Goal: Information Seeking & Learning: Learn about a topic

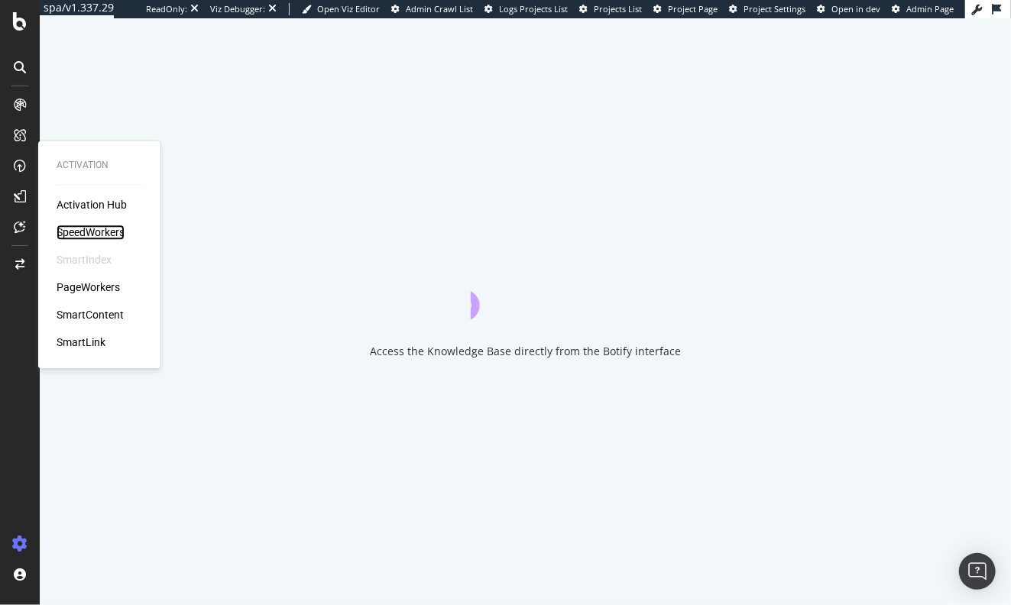
click at [99, 232] on div "SpeedWorkers" at bounding box center [91, 232] width 68 height 15
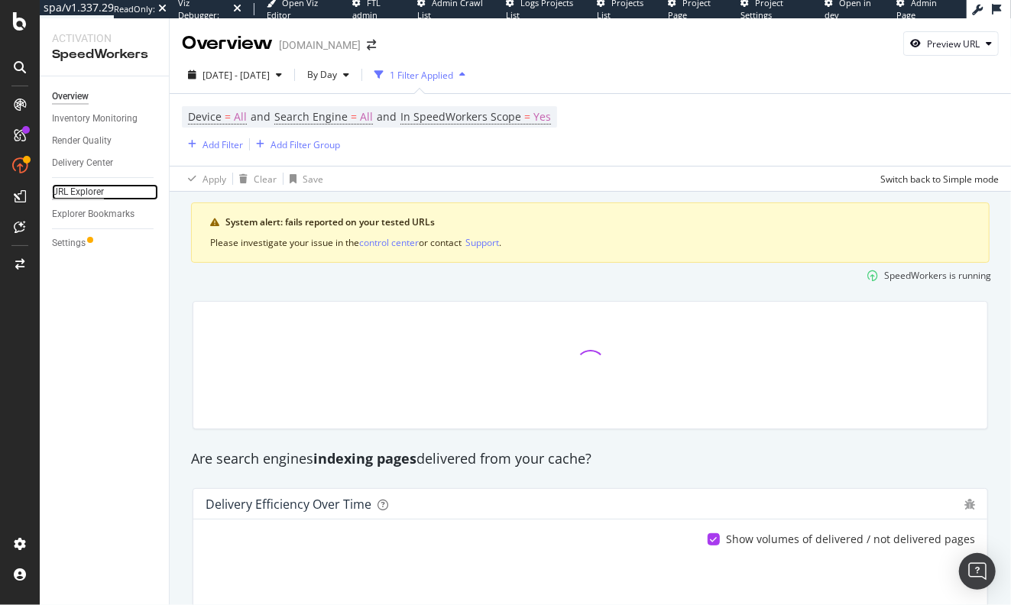
click at [96, 190] on div "URL Explorer" at bounding box center [78, 192] width 52 height 16
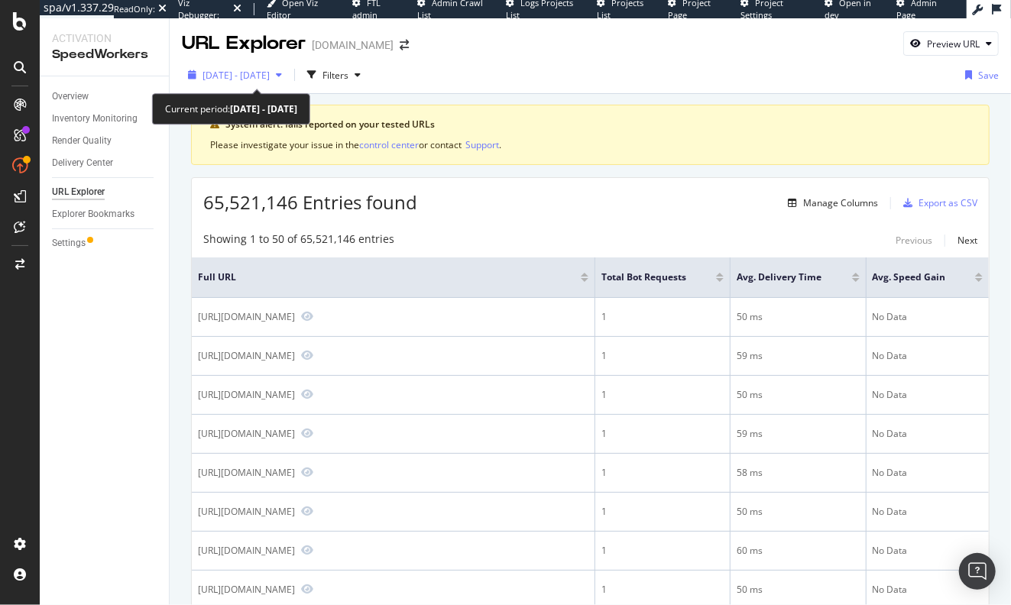
click at [288, 83] on div "2025 Aug. 20th - Sep. 16th" at bounding box center [235, 74] width 106 height 23
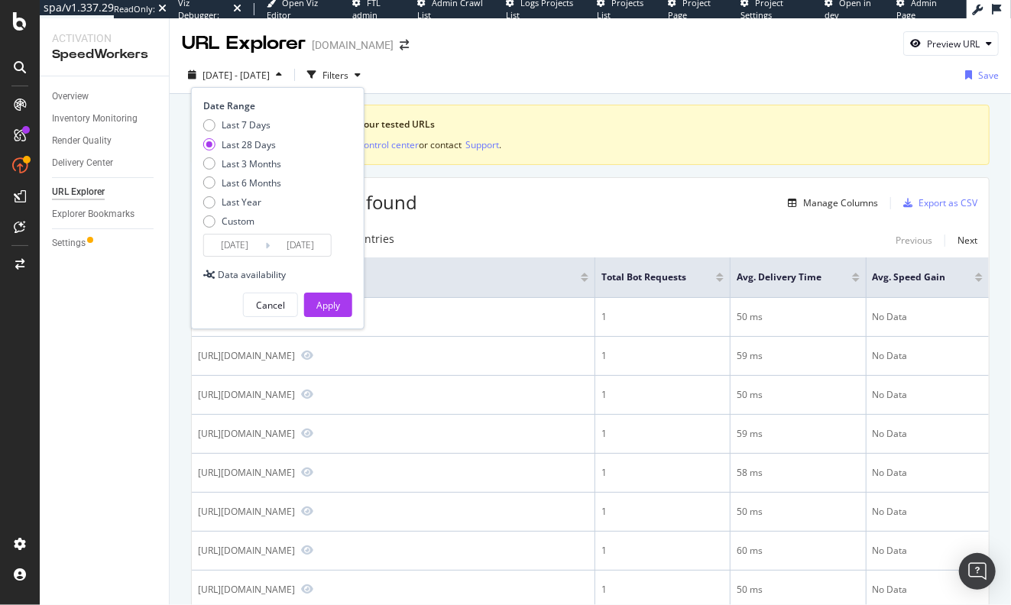
click at [507, 78] on div "2025 Aug. 20th - Sep. 16th Filters Date Range Last 7 Days Last 28 Days Last 3 M…" at bounding box center [590, 78] width 841 height 31
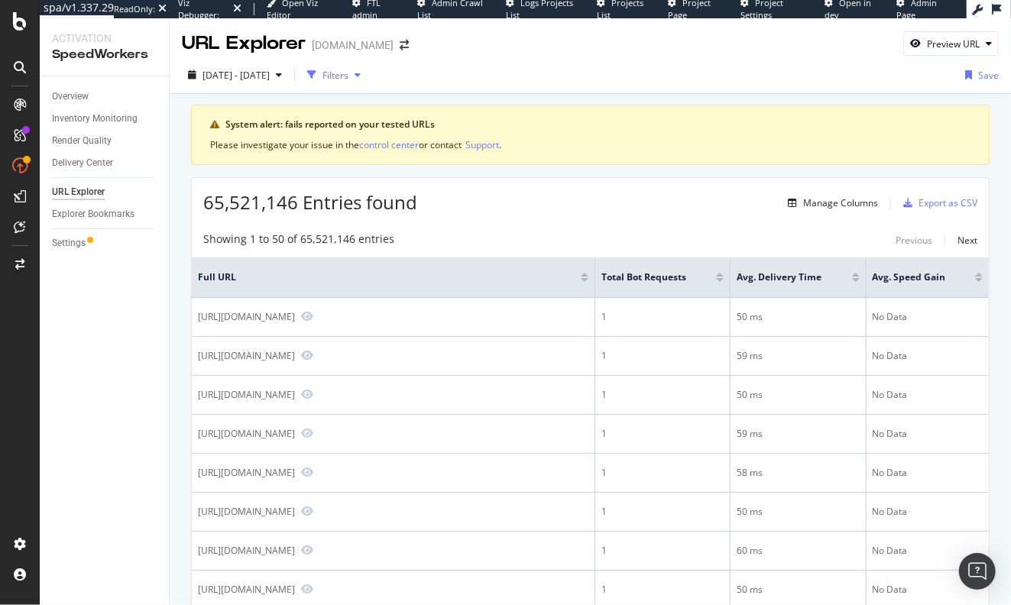
click at [367, 82] on div "Filters" at bounding box center [334, 74] width 66 height 23
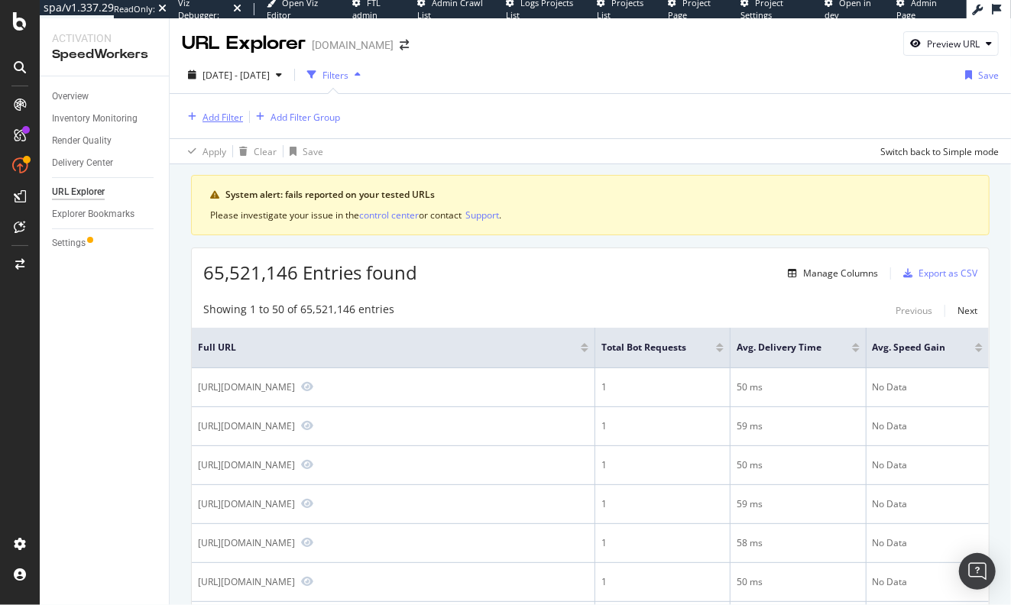
click at [228, 118] on div "Add Filter" at bounding box center [223, 117] width 41 height 13
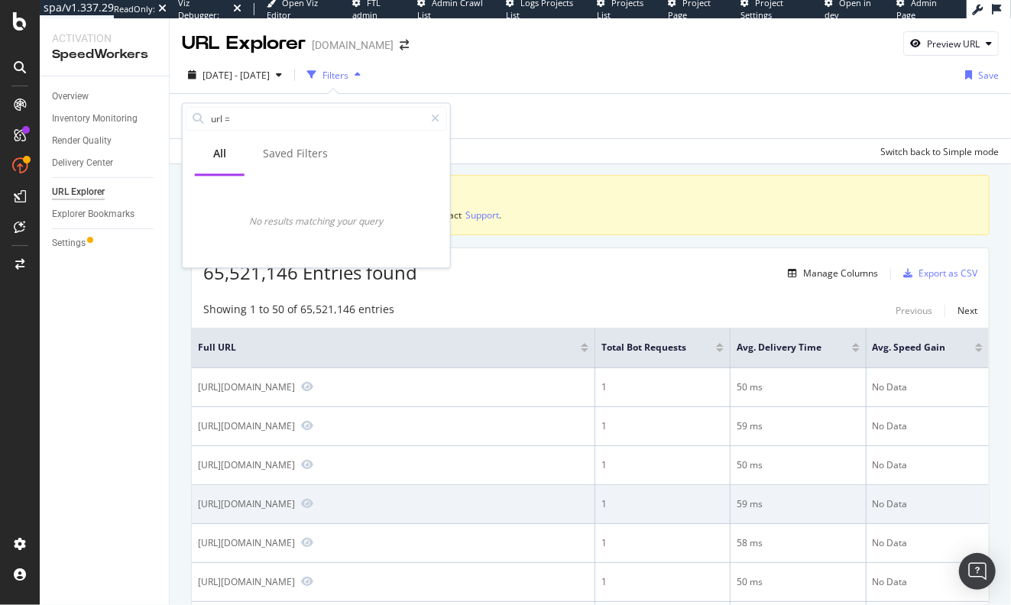
type input "url ="
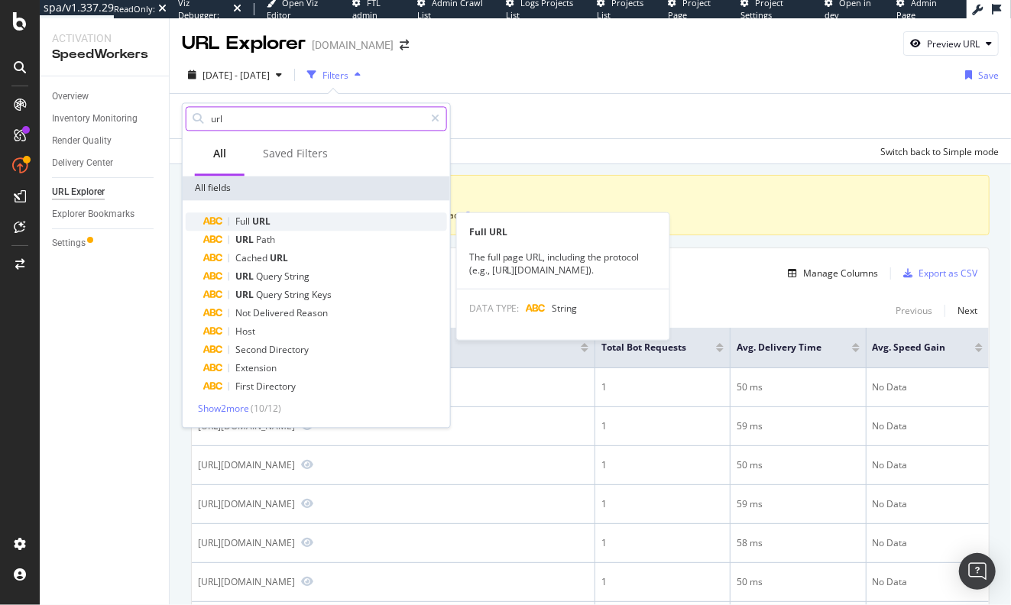
type input "url"
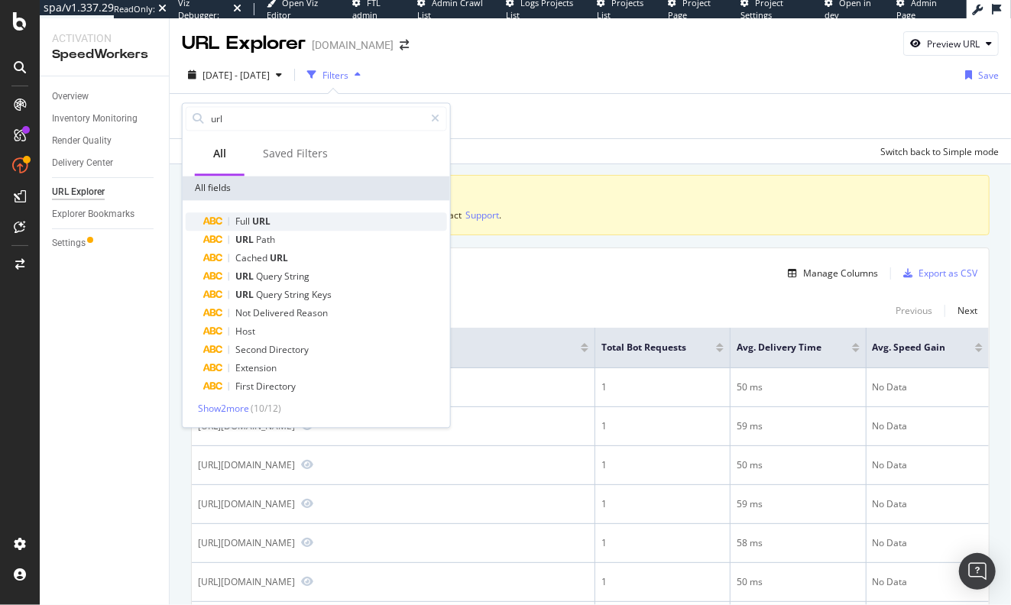
click at [271, 223] on span "URL" at bounding box center [261, 221] width 18 height 13
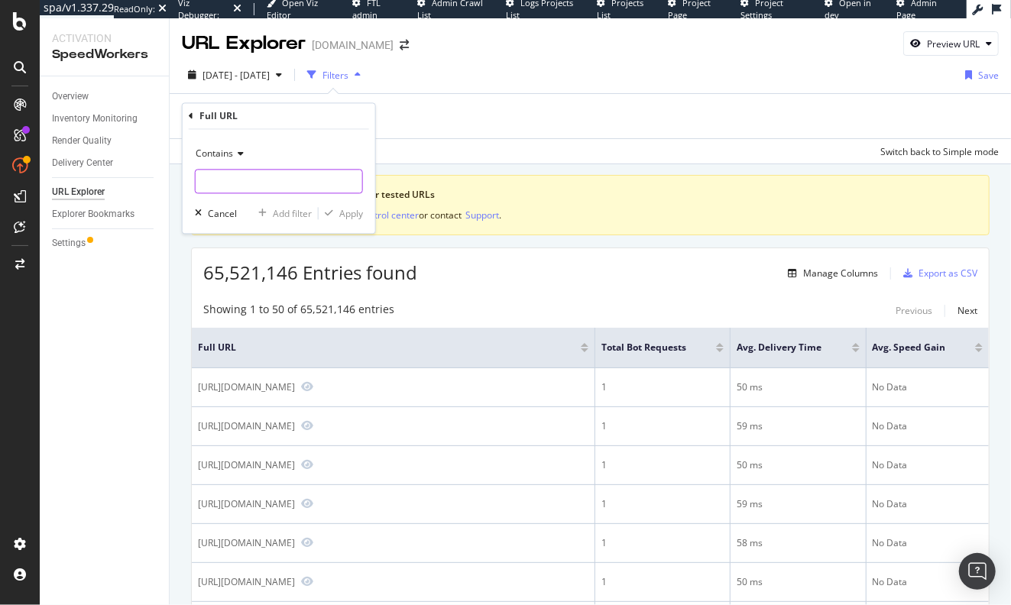
click at [281, 177] on input "text" at bounding box center [279, 182] width 167 height 24
click at [232, 157] on span "Contains" at bounding box center [214, 154] width 37 height 13
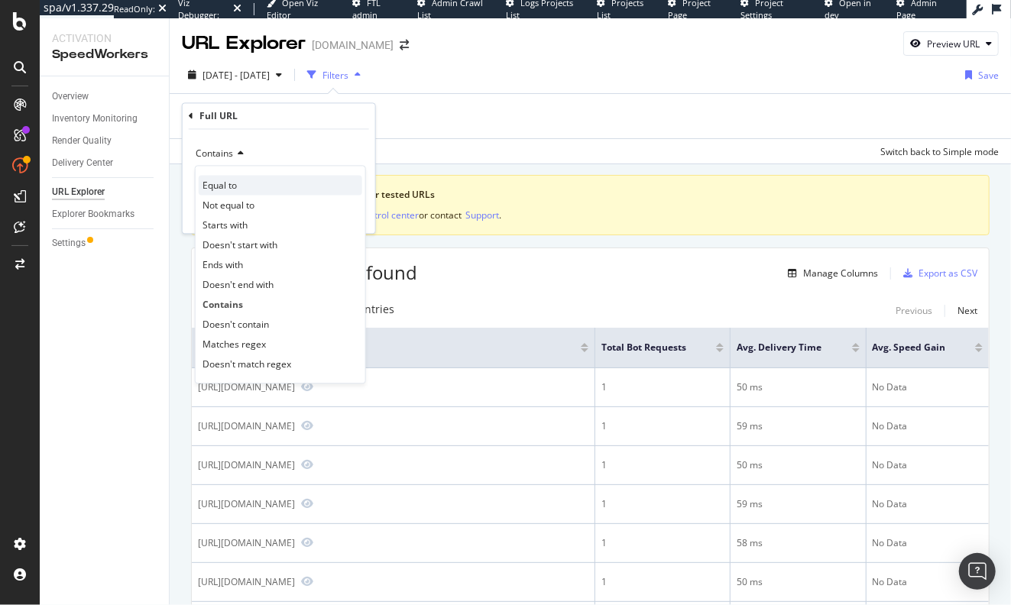
click at [234, 190] on span "Equal to" at bounding box center [220, 185] width 34 height 13
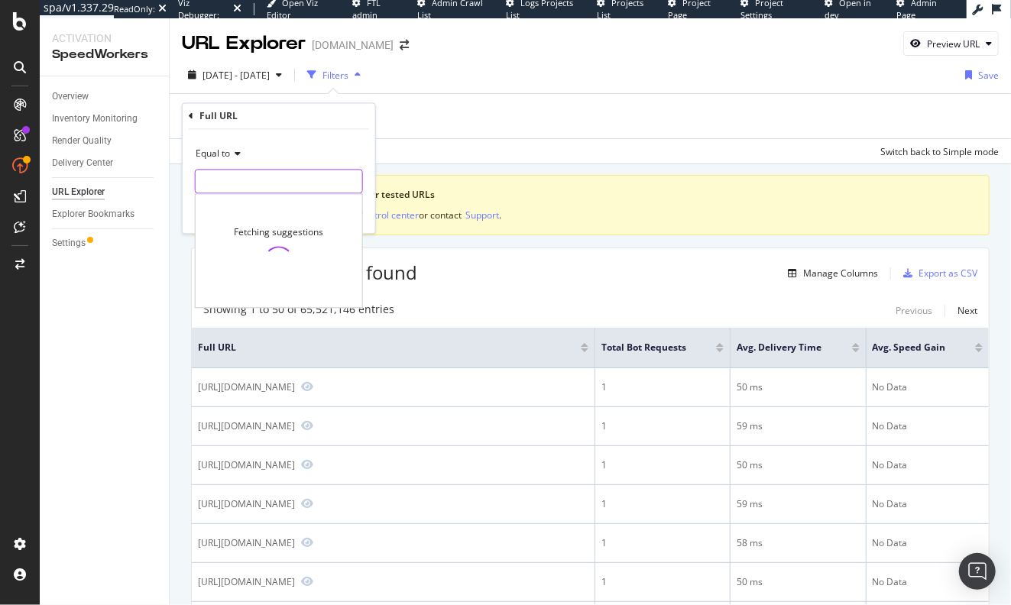
click at [244, 180] on input "text" at bounding box center [279, 182] width 167 height 24
click at [199, 183] on input "lowes.com" at bounding box center [268, 182] width 144 height 24
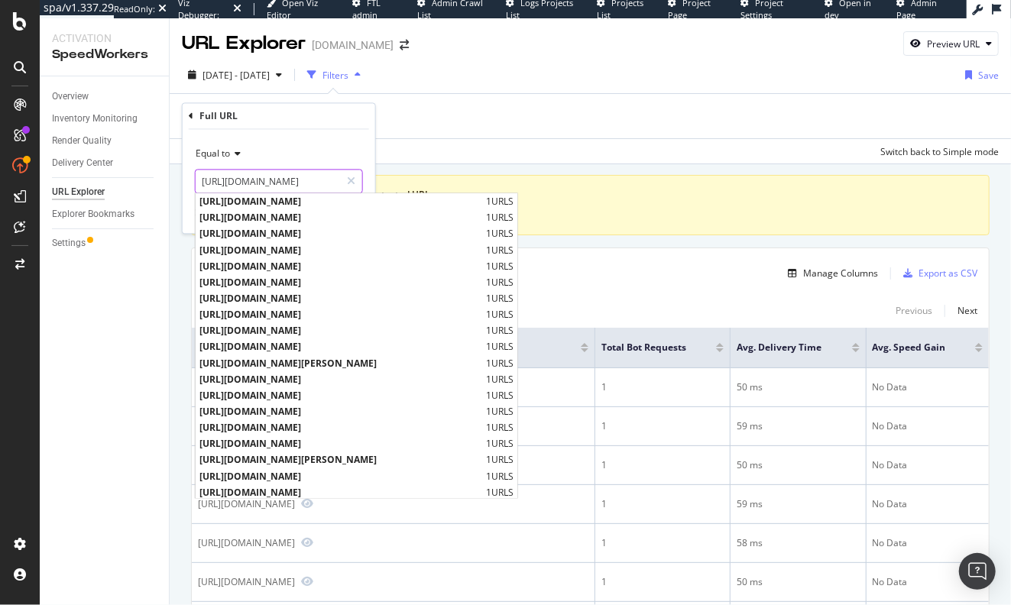
type input "https://www.lowes.com"
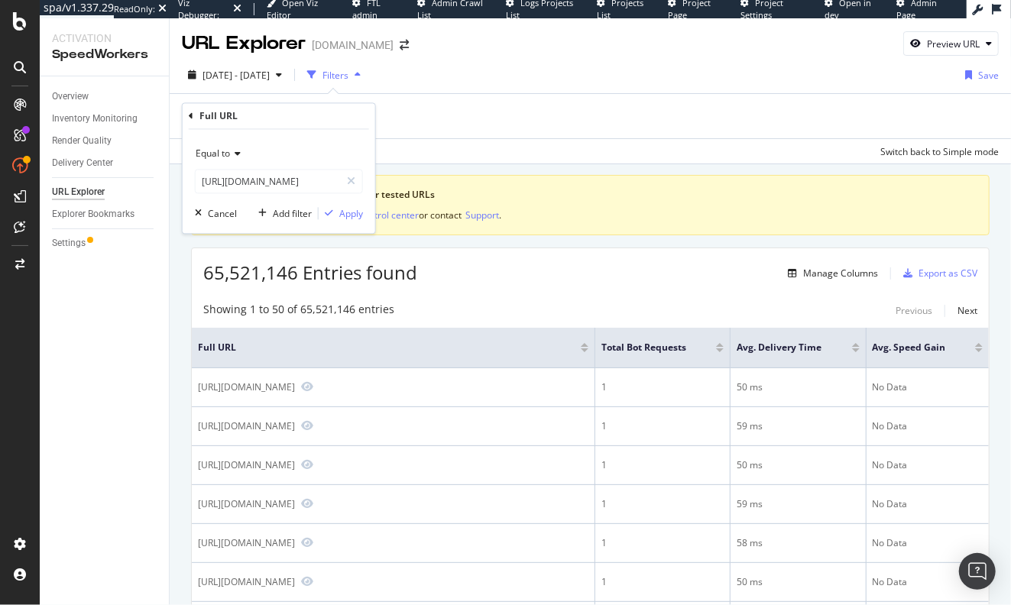
click at [291, 141] on div "Equal to https://www.lowes.com https://www.lowes.com Cancel Add filter Apply" at bounding box center [279, 182] width 193 height 104
click at [348, 217] on div "Apply" at bounding box center [351, 213] width 24 height 13
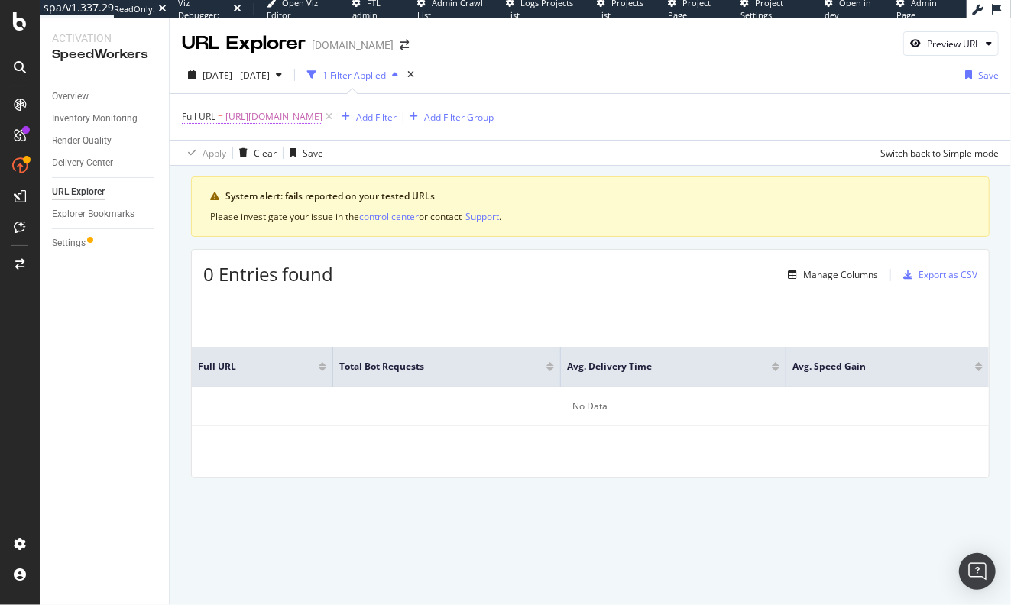
click at [296, 121] on span "https://www.lowes.com" at bounding box center [273, 116] width 97 height 21
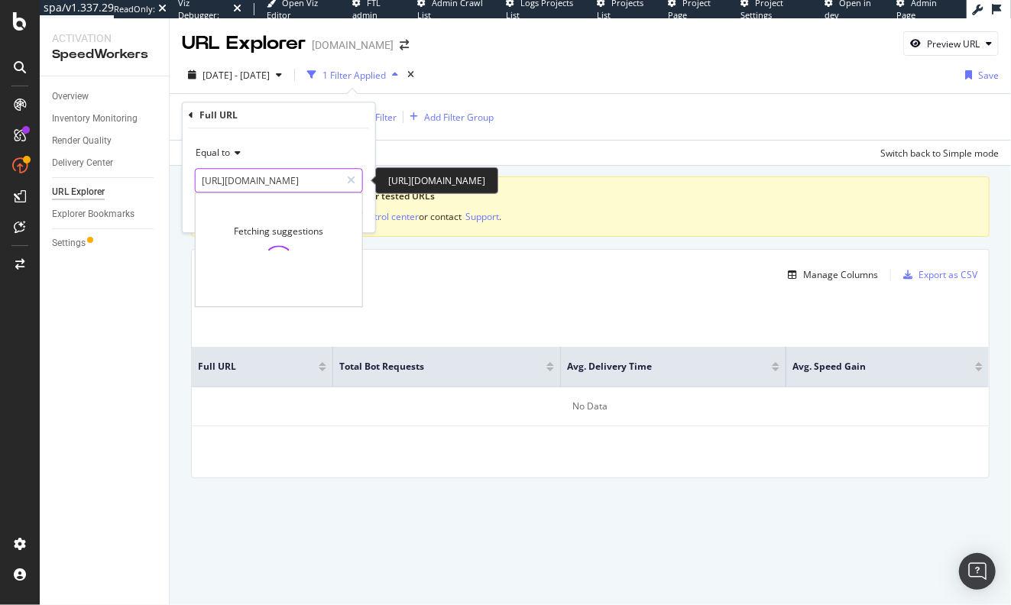
click at [261, 179] on input "https://www.lowes.com" at bounding box center [268, 180] width 144 height 24
paste input "/"
type input "[URL][DOMAIN_NAME]"
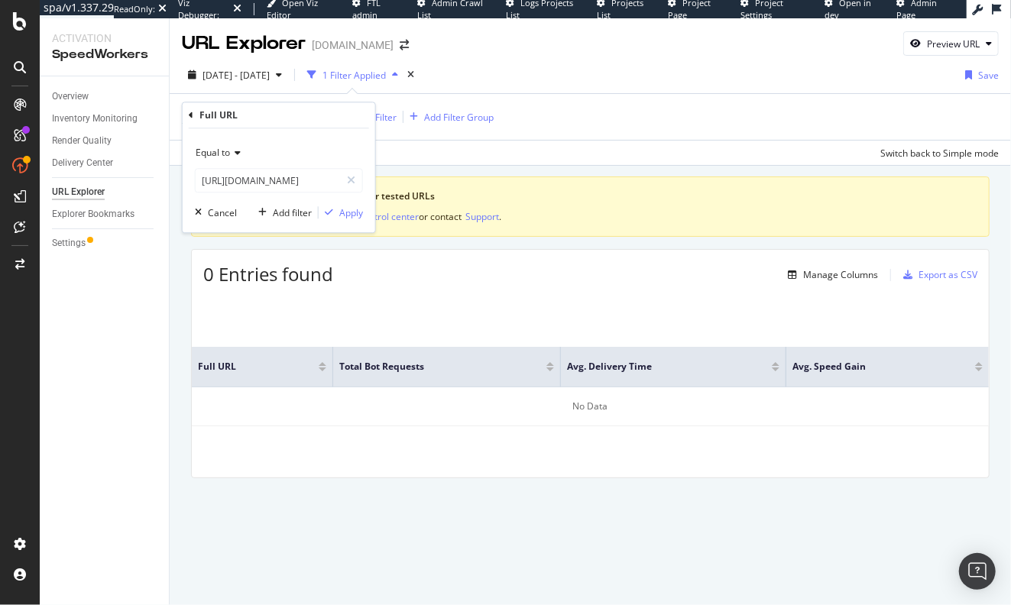
click at [340, 163] on div "Equal to" at bounding box center [279, 153] width 168 height 24
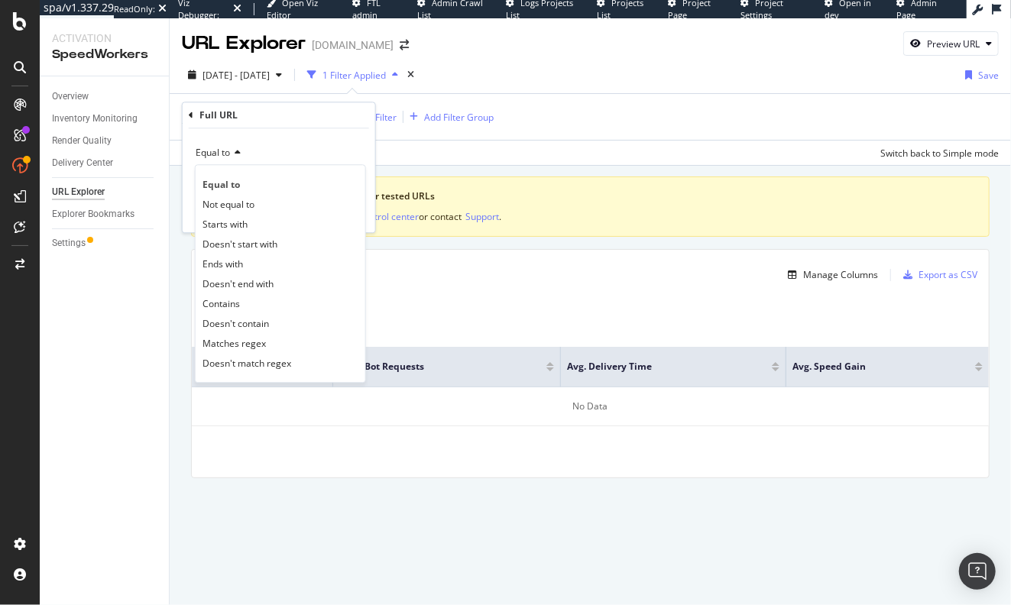
click at [336, 137] on div "Equal to Equal to Not equal to Starts with Doesn't start with Ends with Doesn't…" at bounding box center [279, 180] width 193 height 104
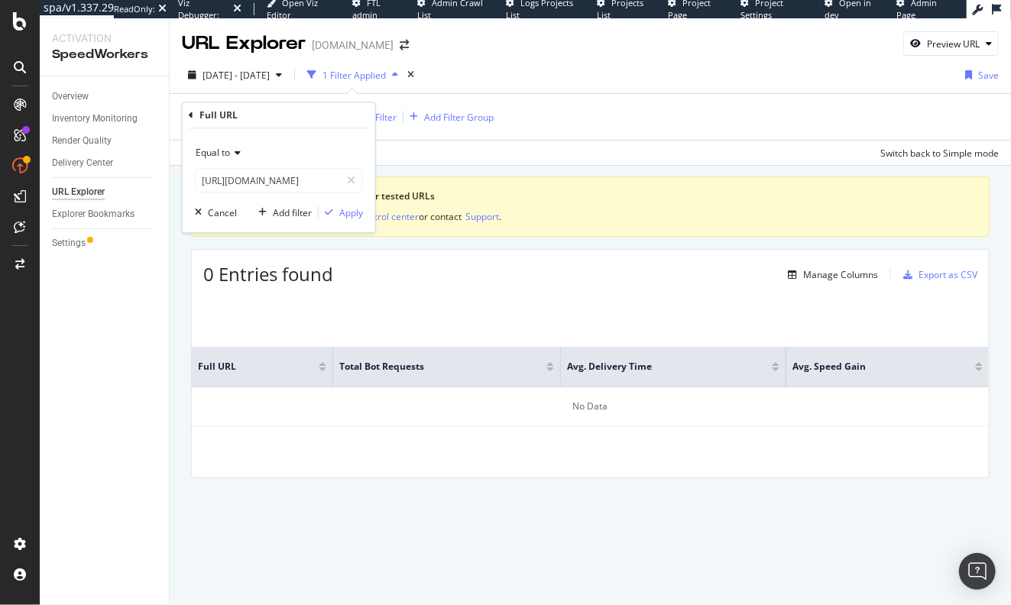
click at [349, 204] on div "Equal to https://www.lowes.com/ https://www.lowes.com/ Cancel Add filter Apply" at bounding box center [279, 180] width 193 height 104
click at [348, 219] on div "Apply" at bounding box center [351, 212] width 24 height 13
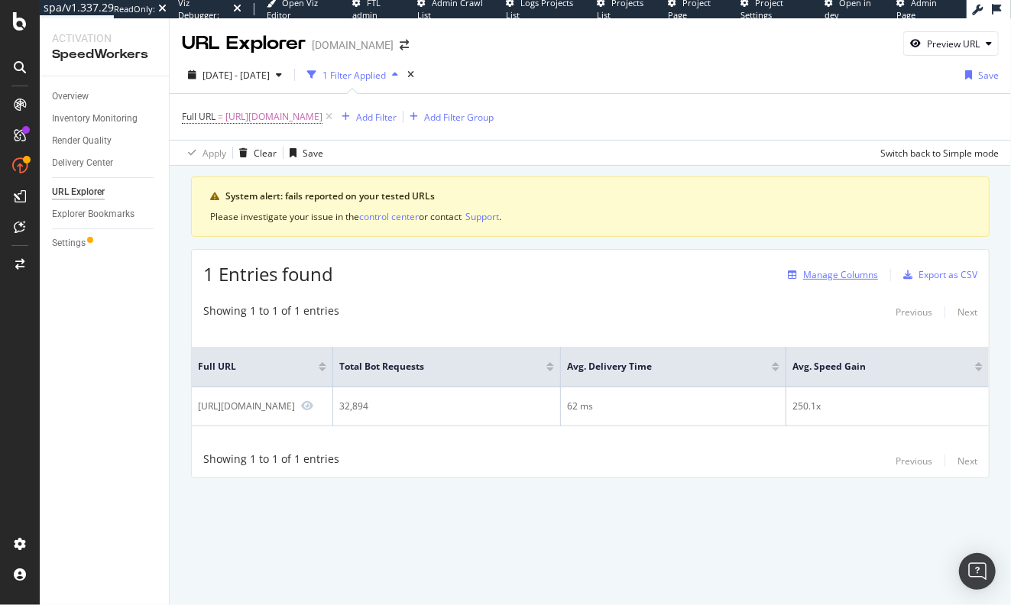
click at [858, 275] on div "Manage Columns" at bounding box center [840, 274] width 75 height 13
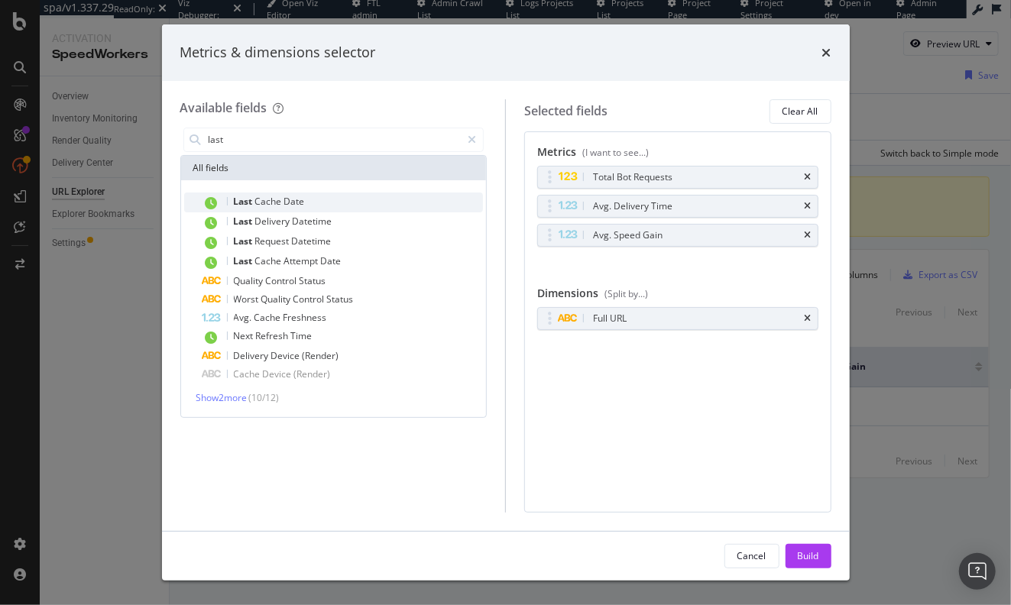
click at [326, 206] on div "Last Cache Date" at bounding box center [343, 203] width 281 height 20
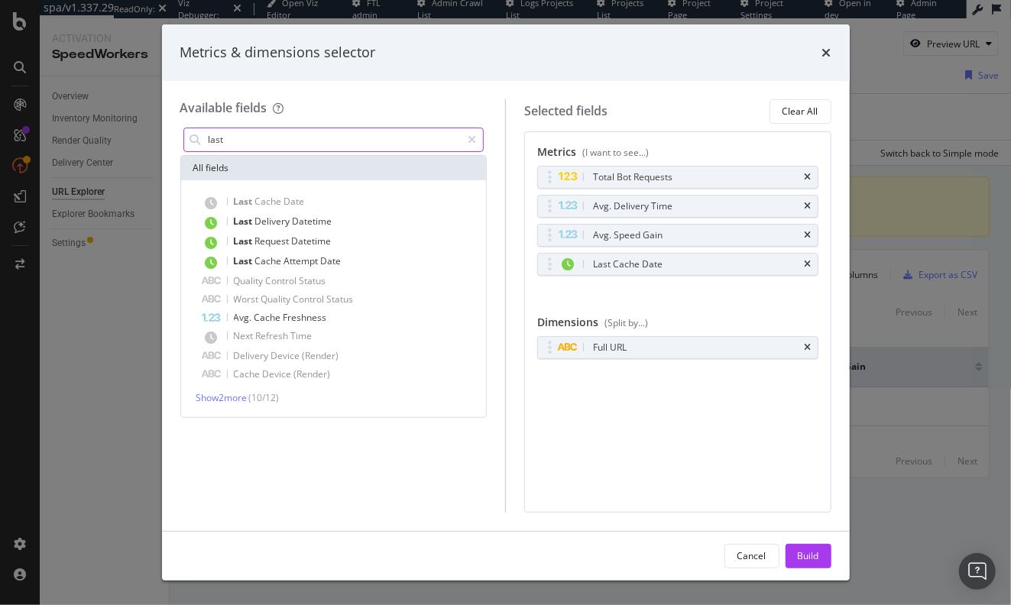
click at [364, 147] on input "last" at bounding box center [334, 139] width 255 height 23
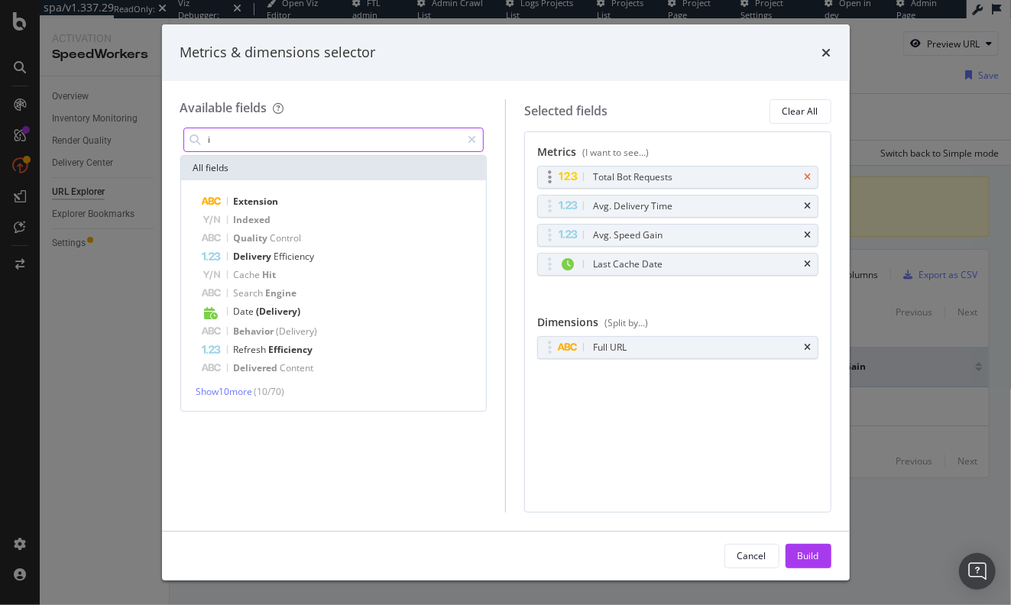
type input "i"
click at [806, 174] on icon "times" at bounding box center [808, 177] width 7 height 9
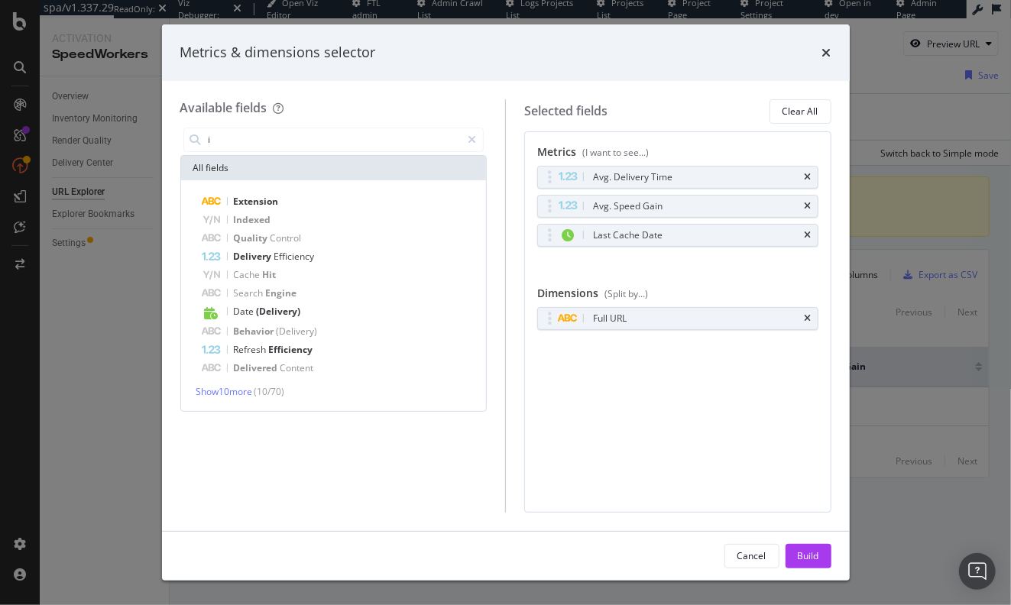
click at [806, 174] on icon "times" at bounding box center [808, 177] width 7 height 9
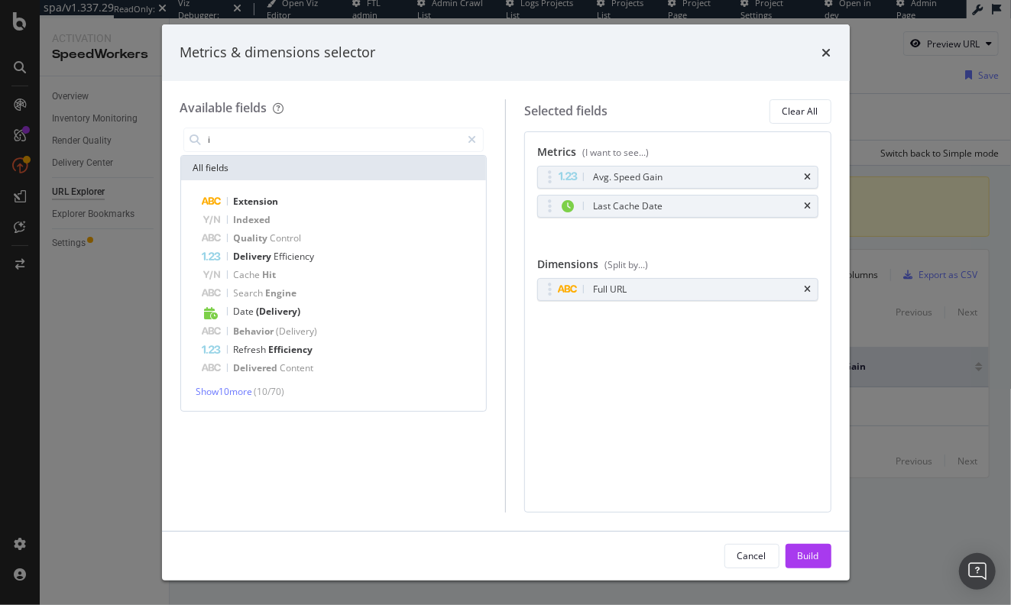
click at [806, 174] on icon "times" at bounding box center [808, 177] width 7 height 9
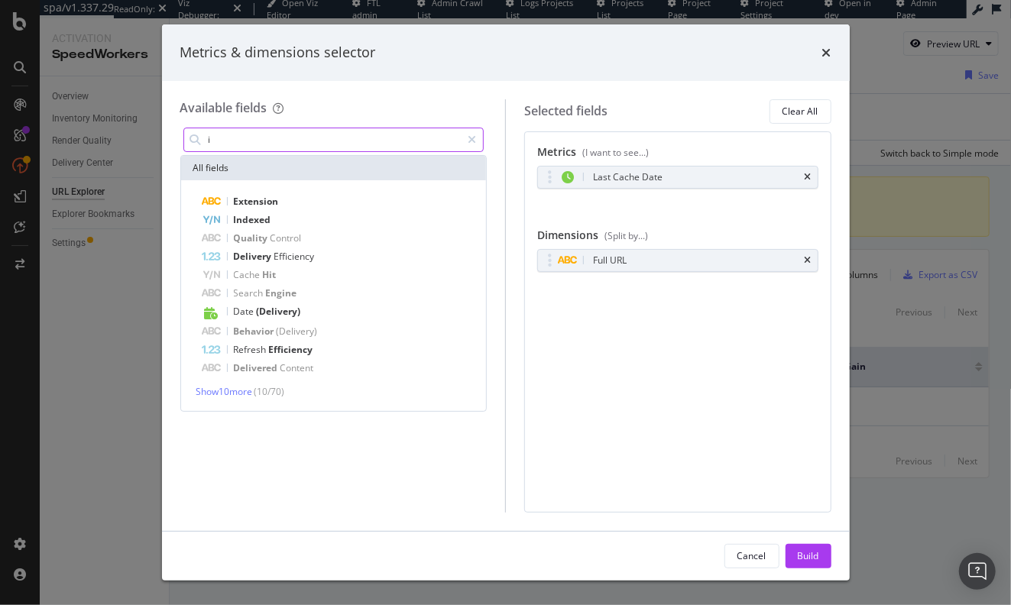
click at [323, 141] on input "i" at bounding box center [334, 139] width 255 height 23
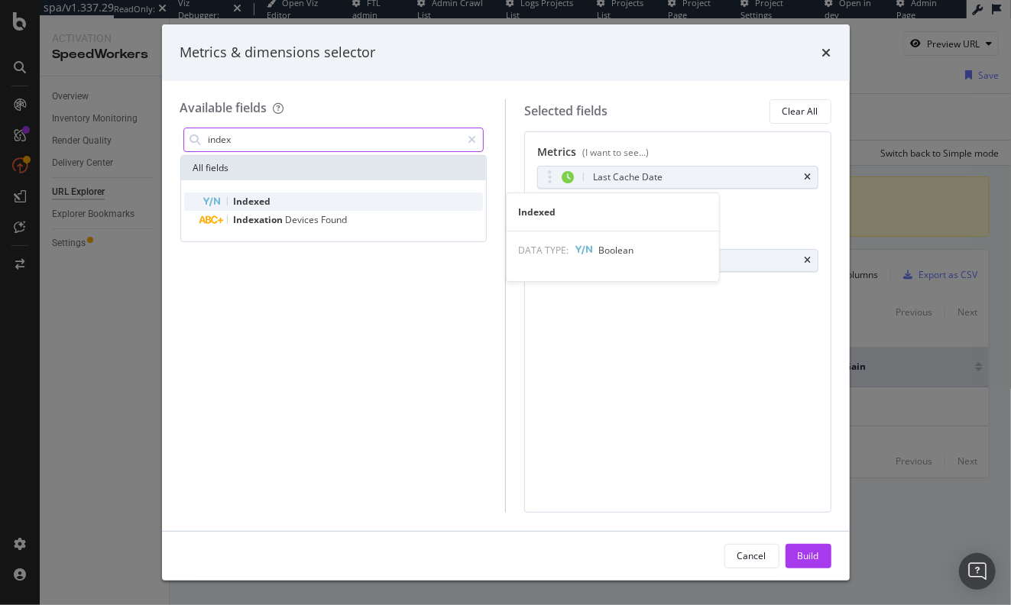
type input "index"
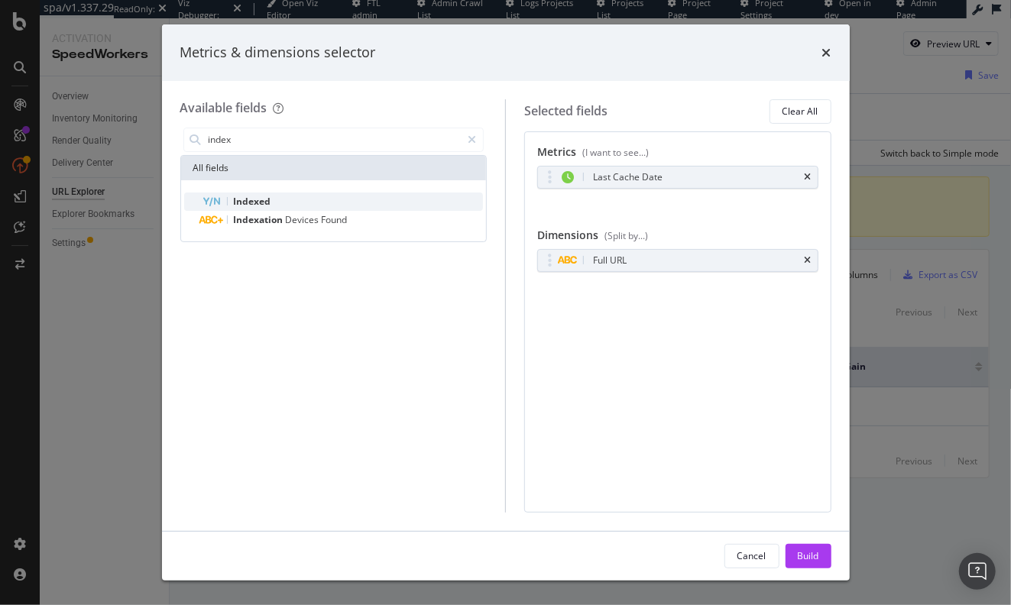
click at [243, 200] on span "Indexed" at bounding box center [252, 201] width 37 height 13
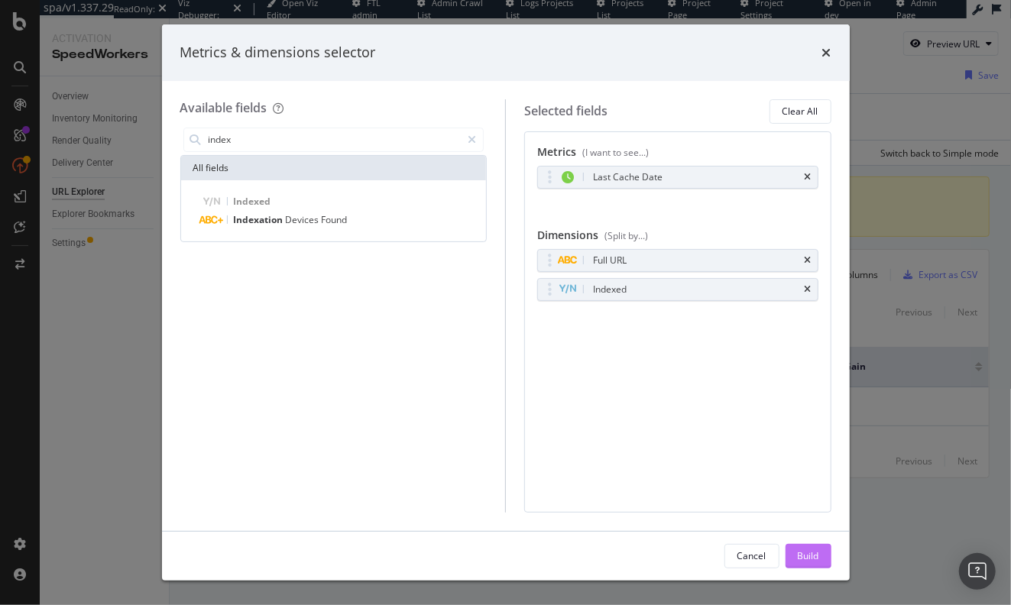
click at [806, 553] on div "Build" at bounding box center [808, 556] width 21 height 13
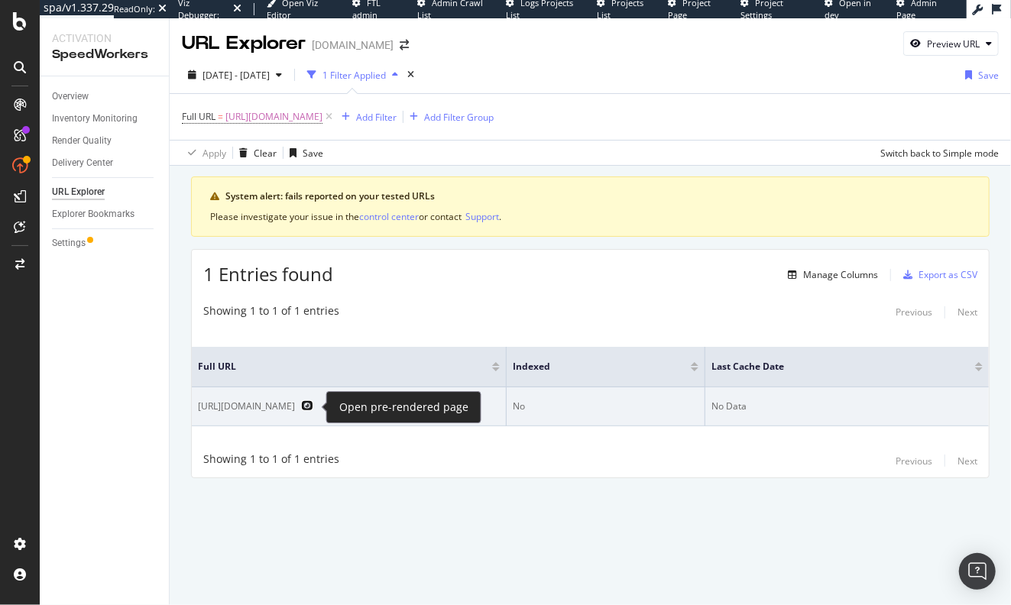
click at [313, 407] on icon "Preview https://www.lowes.com/" at bounding box center [307, 405] width 12 height 11
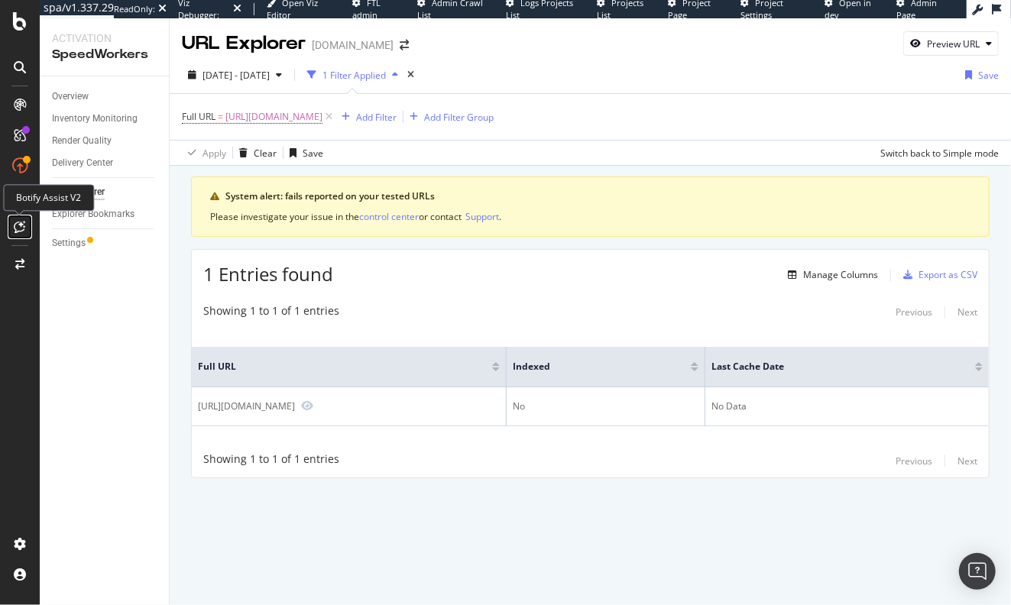
click at [21, 226] on icon at bounding box center [20, 227] width 11 height 12
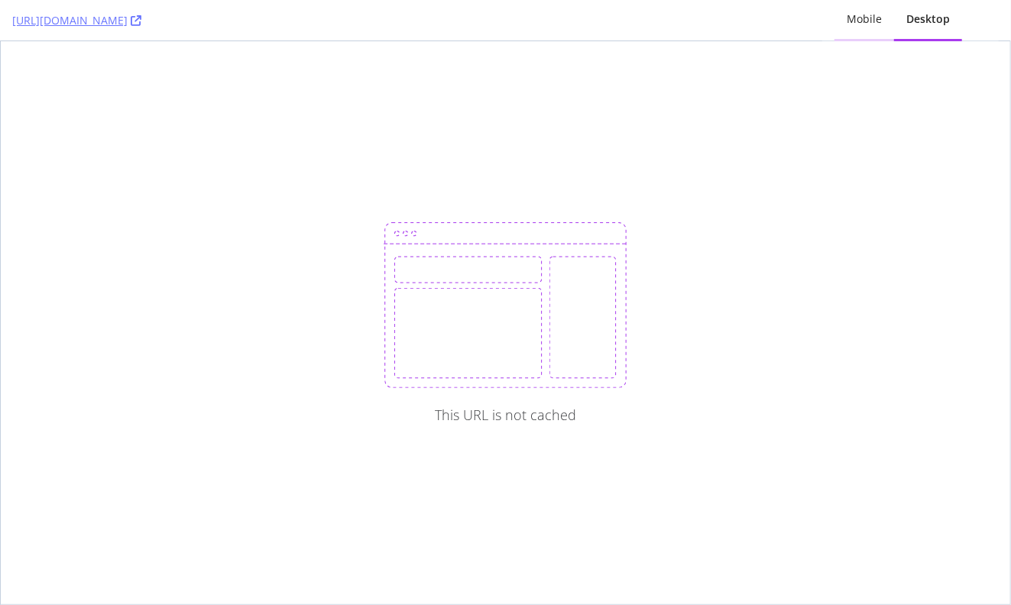
click at [856, 13] on div "Mobile" at bounding box center [864, 18] width 35 height 15
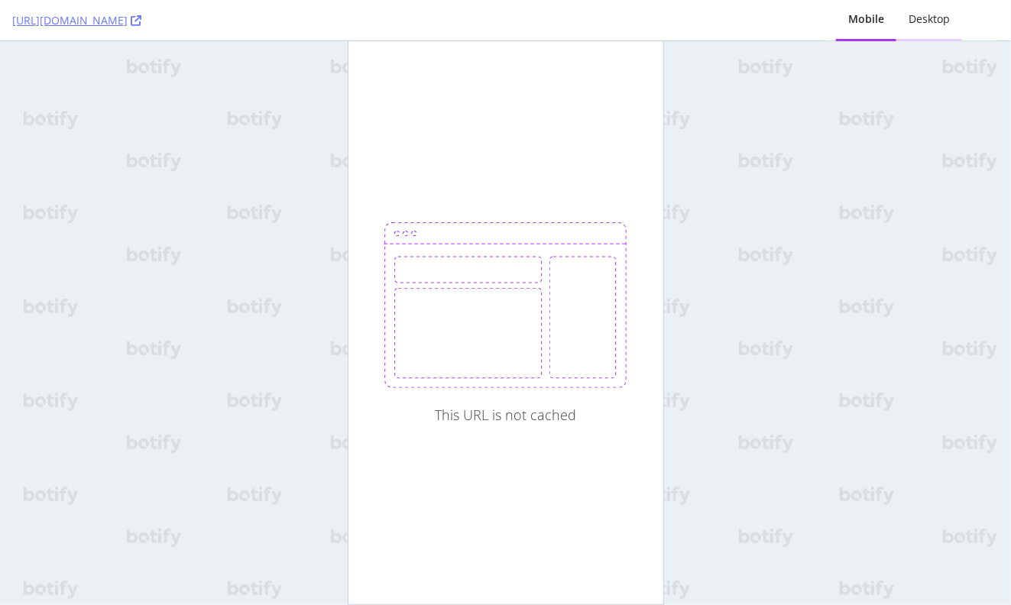
click at [930, 14] on div "Desktop" at bounding box center [929, 18] width 41 height 15
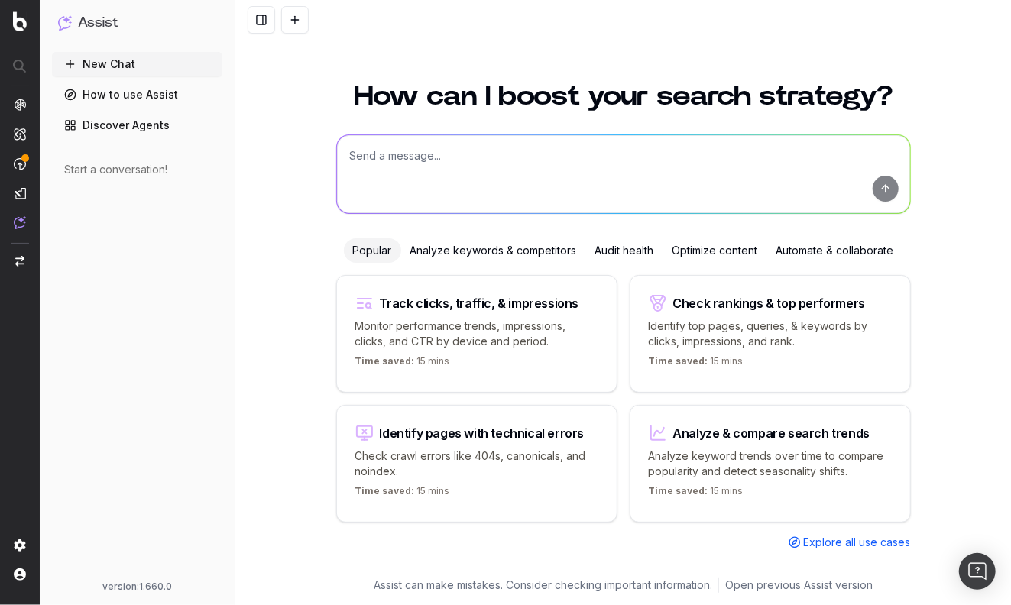
click at [407, 165] on textarea at bounding box center [623, 174] width 573 height 78
paste textarea "[URL][DOMAIN_NAME]"
type textarea "is [URL][DOMAIN_NAME] indexable"
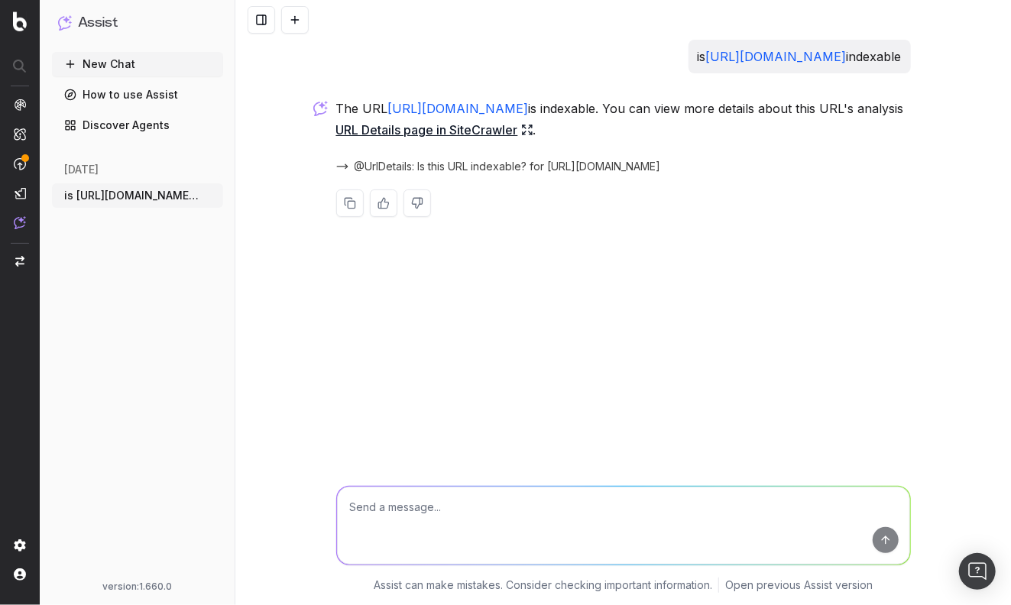
click at [508, 131] on link "URL Details page in SiteCrawler" at bounding box center [434, 129] width 197 height 21
click at [544, 498] on textarea at bounding box center [623, 526] width 573 height 78
paste textarea "[URL][DOMAIN_NAME]"
type textarea "why is [URL][DOMAIN_NAME] not cached by SW"
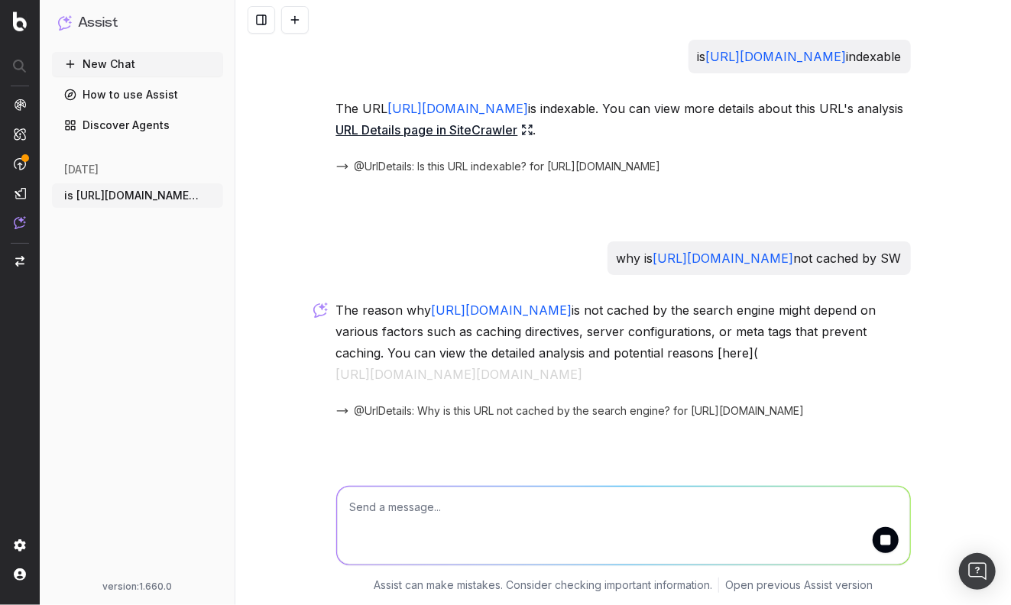
scroll to position [18, 0]
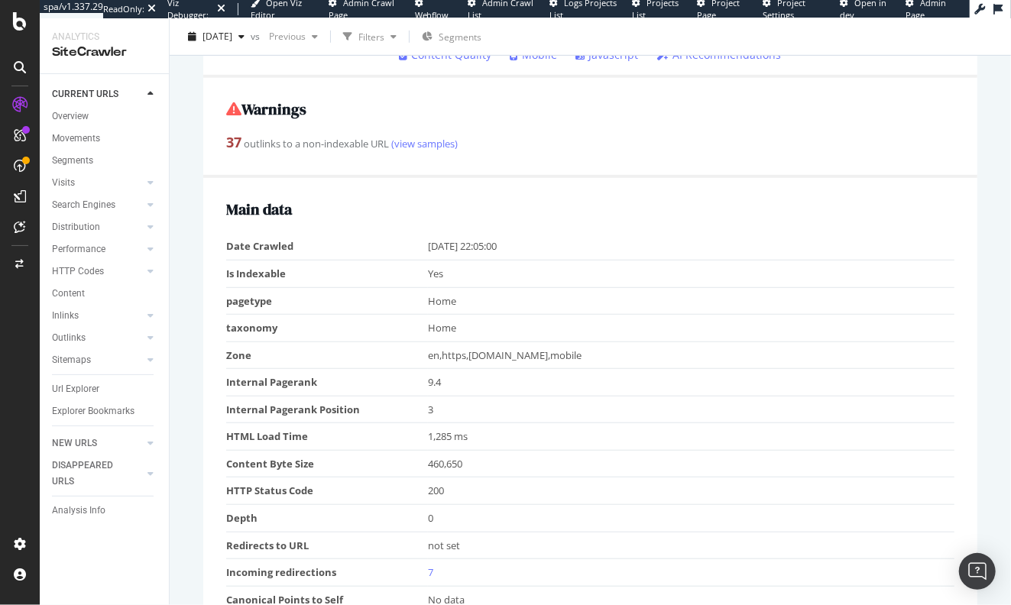
scroll to position [448, 0]
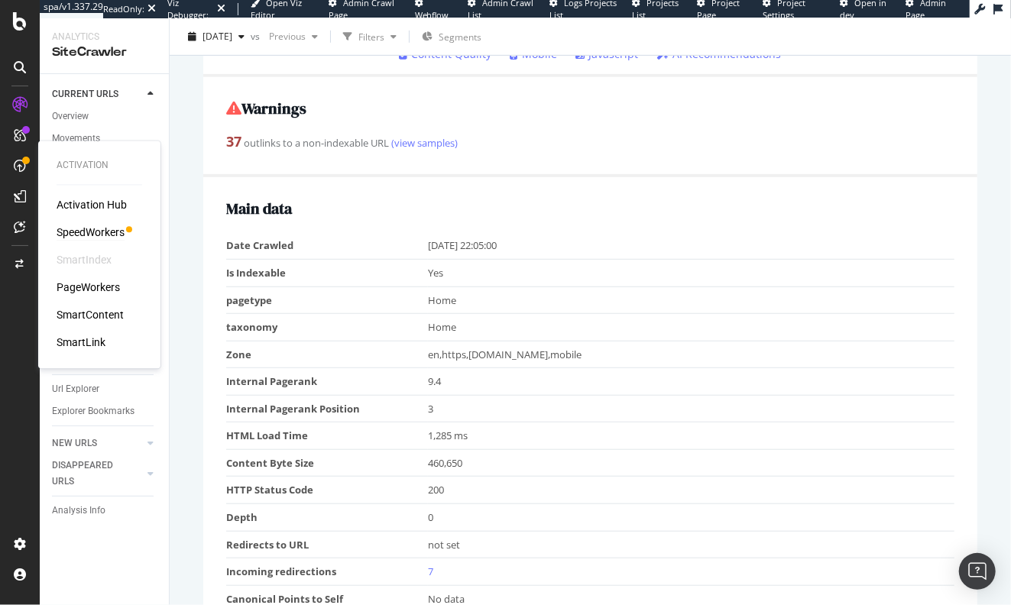
click at [79, 226] on div "SpeedWorkers" at bounding box center [91, 232] width 68 height 15
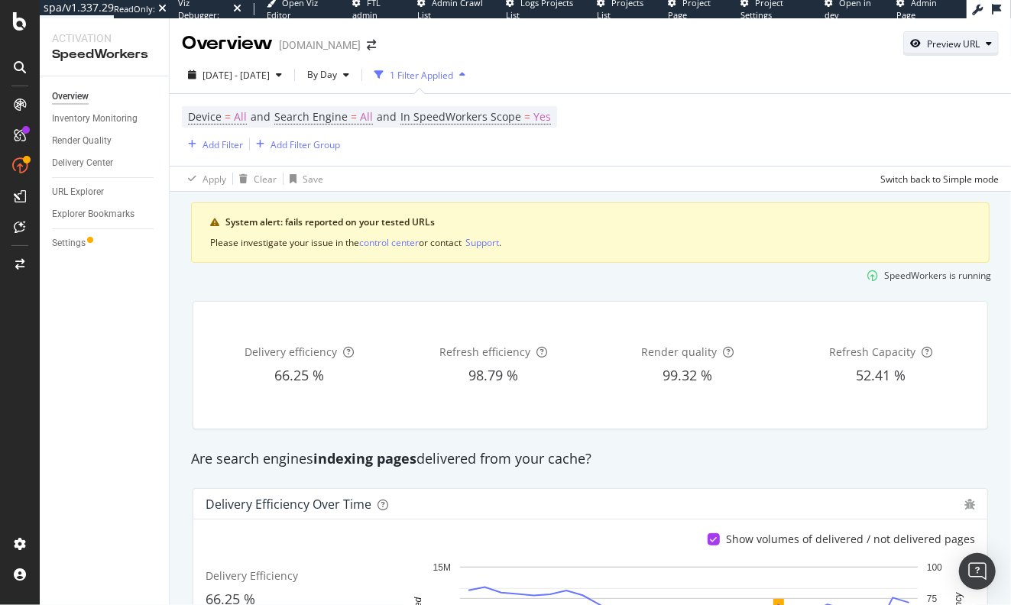
click at [932, 43] on div "Preview URL" at bounding box center [953, 43] width 53 height 13
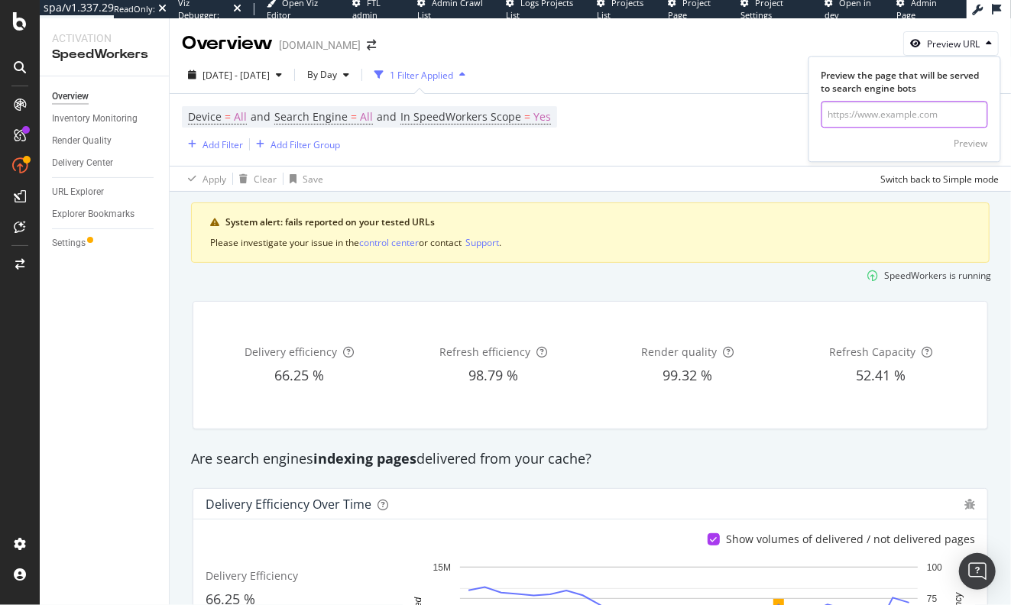
click at [857, 118] on input "url" at bounding box center [905, 115] width 167 height 27
paste input "[URL][DOMAIN_NAME]"
type input "[URL][DOMAIN_NAME]"
click at [978, 147] on div "Preview" at bounding box center [972, 143] width 34 height 13
